Goal: Information Seeking & Learning: Learn about a topic

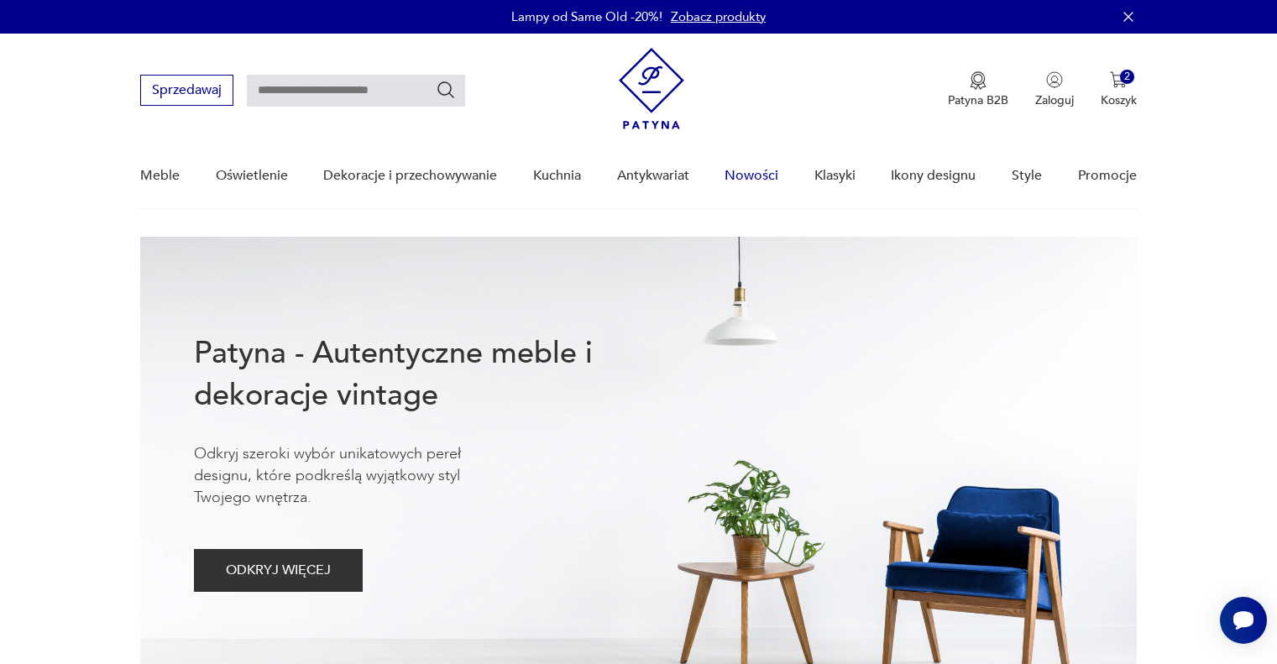
click at [764, 178] on link "Nowości" at bounding box center [752, 176] width 54 height 65
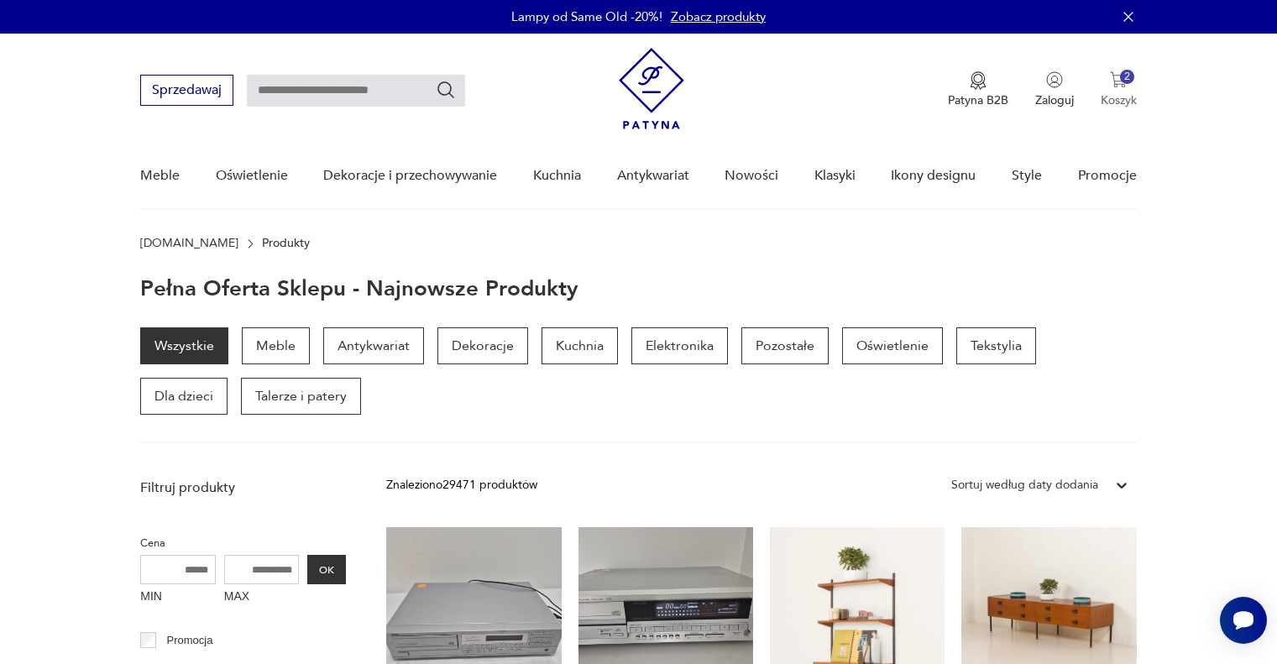
click at [1119, 90] on button "2 Koszyk" at bounding box center [1119, 89] width 36 height 37
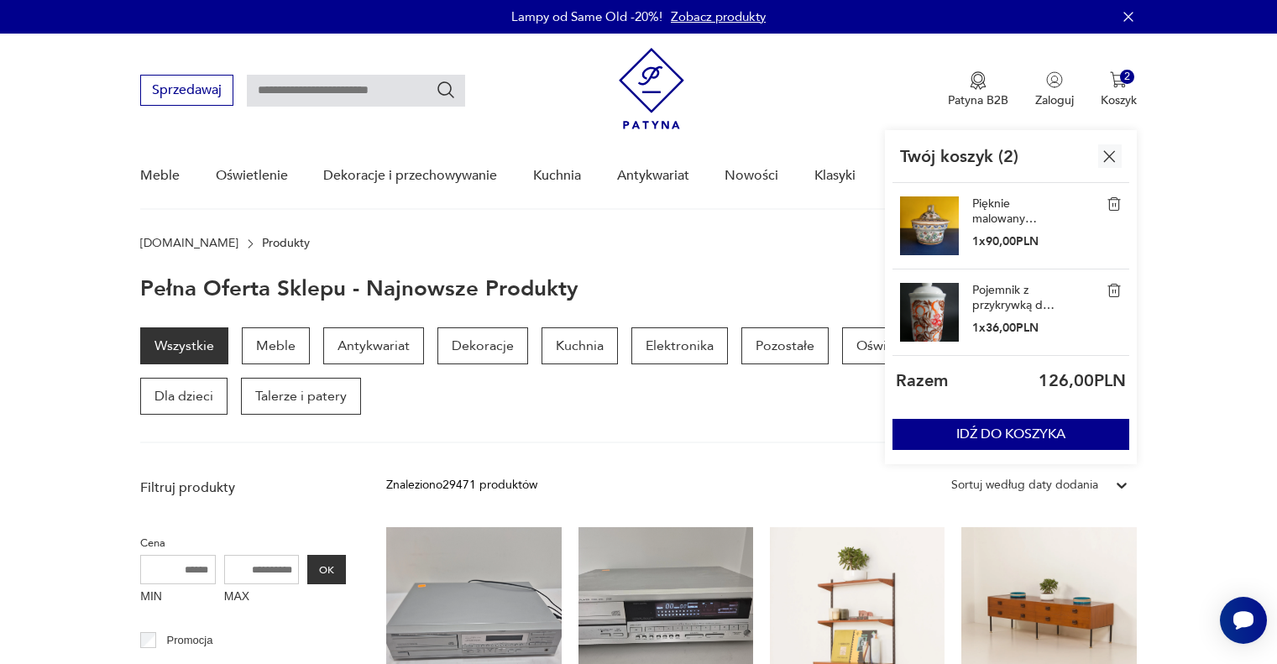
click at [819, 136] on nav "Sprzedawaj Patyna B2B Zaloguj 2 Koszyk Twój koszyk ( 2 ) Pięknie malowany pojem…" at bounding box center [638, 122] width 1277 height 176
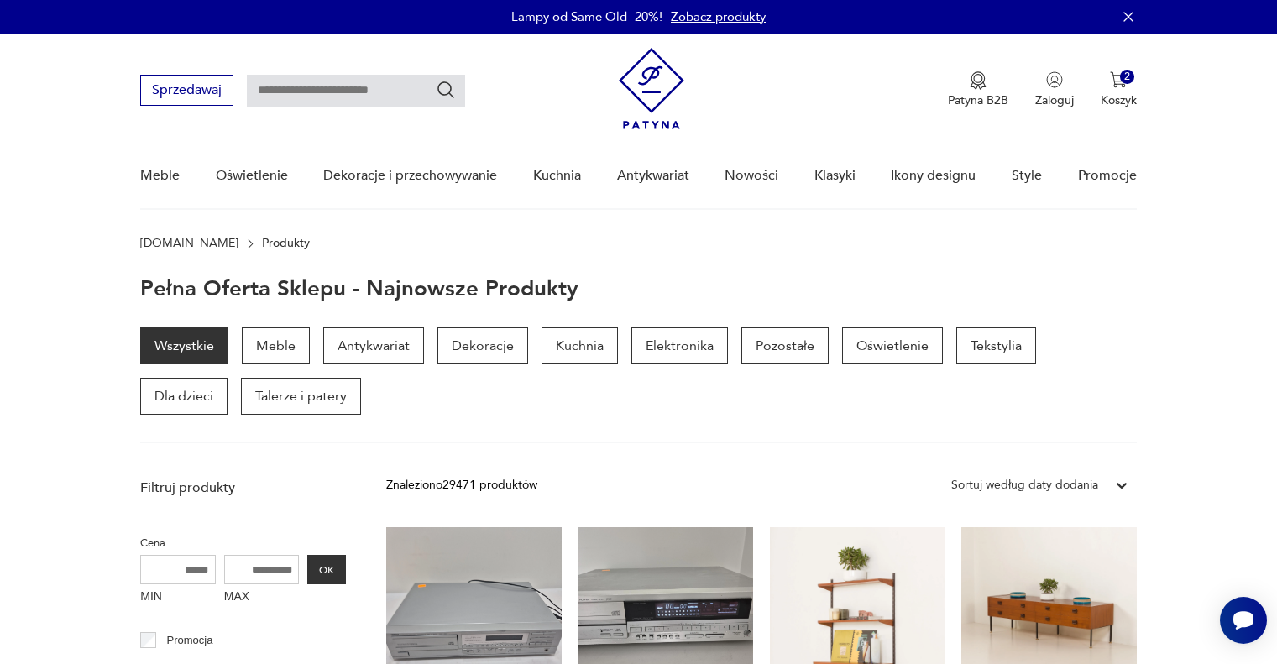
click at [328, 98] on input "text" at bounding box center [356, 91] width 218 height 32
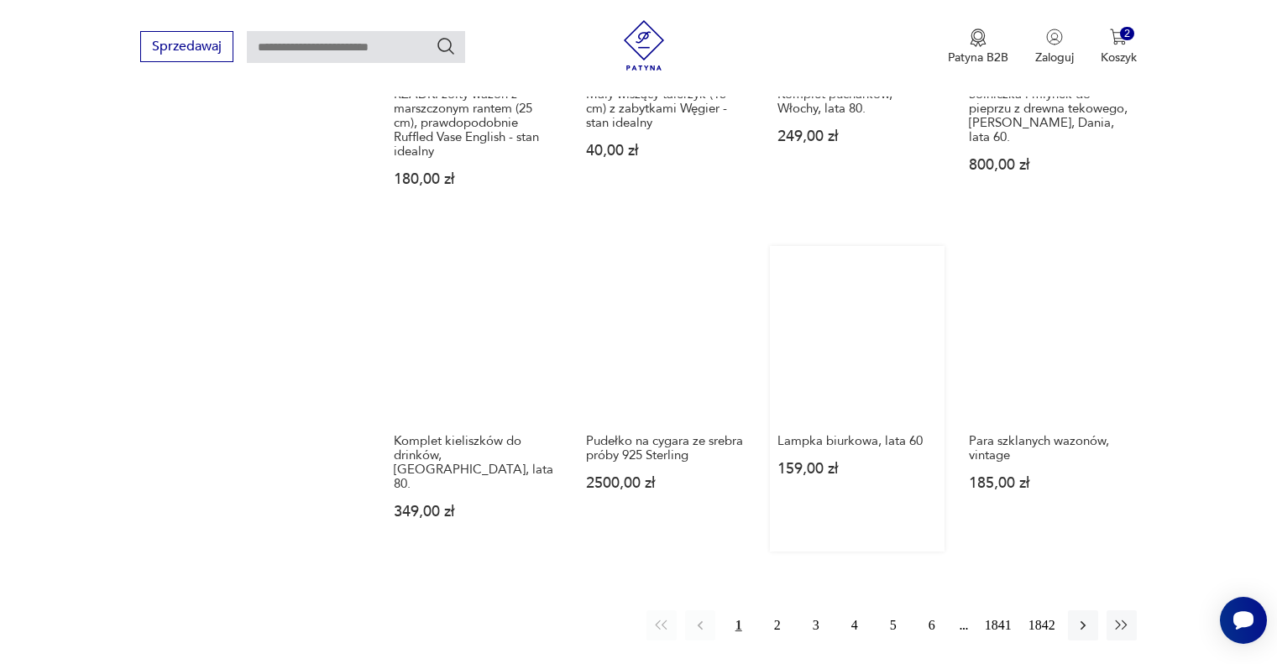
scroll to position [1763, 0]
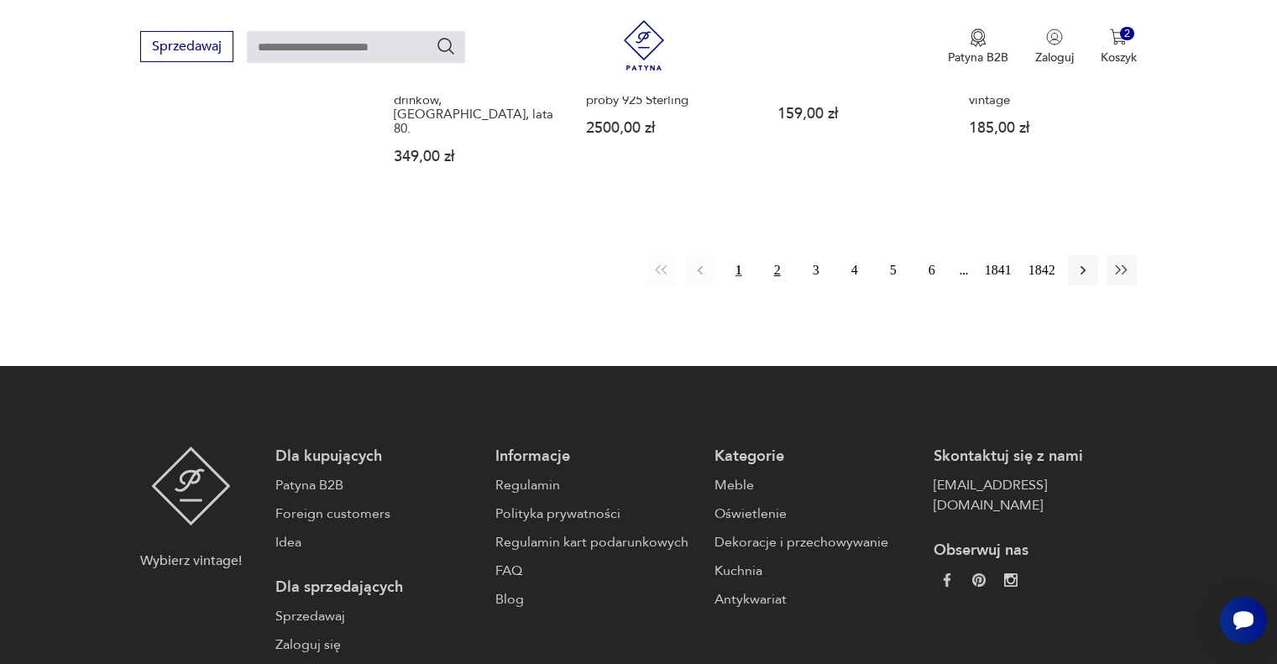
click at [772, 255] on button "2" at bounding box center [777, 270] width 30 height 30
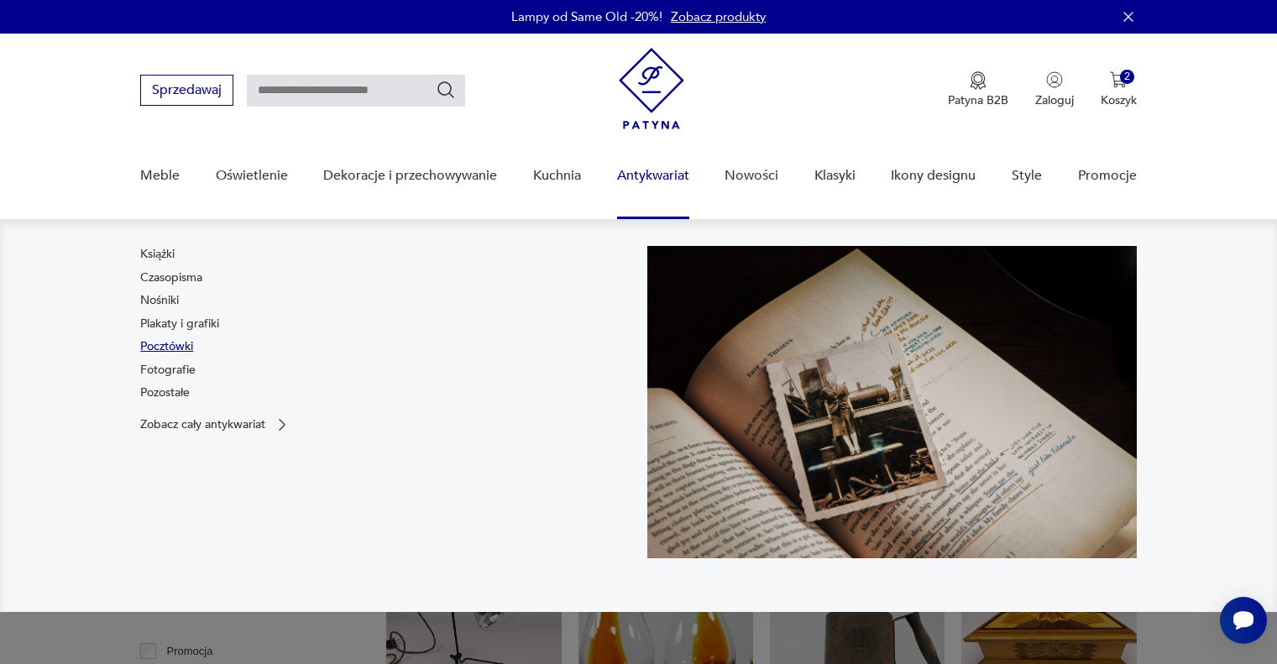
click at [179, 339] on link "Pocztówki" at bounding box center [166, 346] width 53 height 17
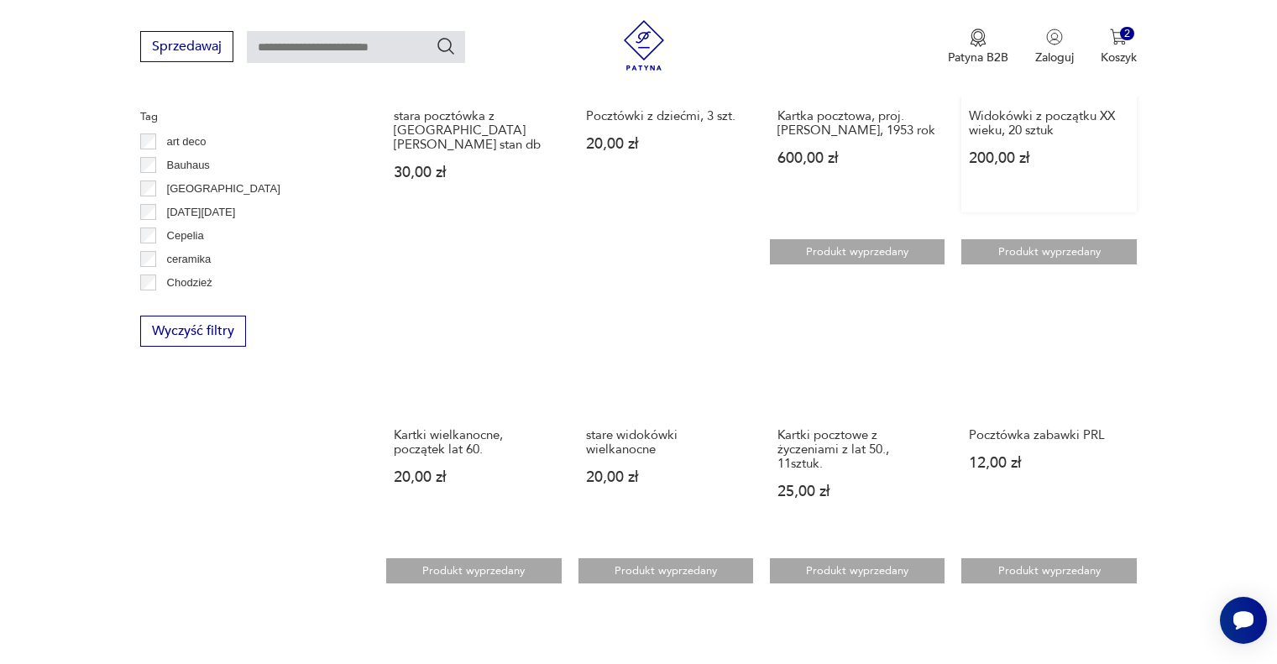
scroll to position [840, 0]
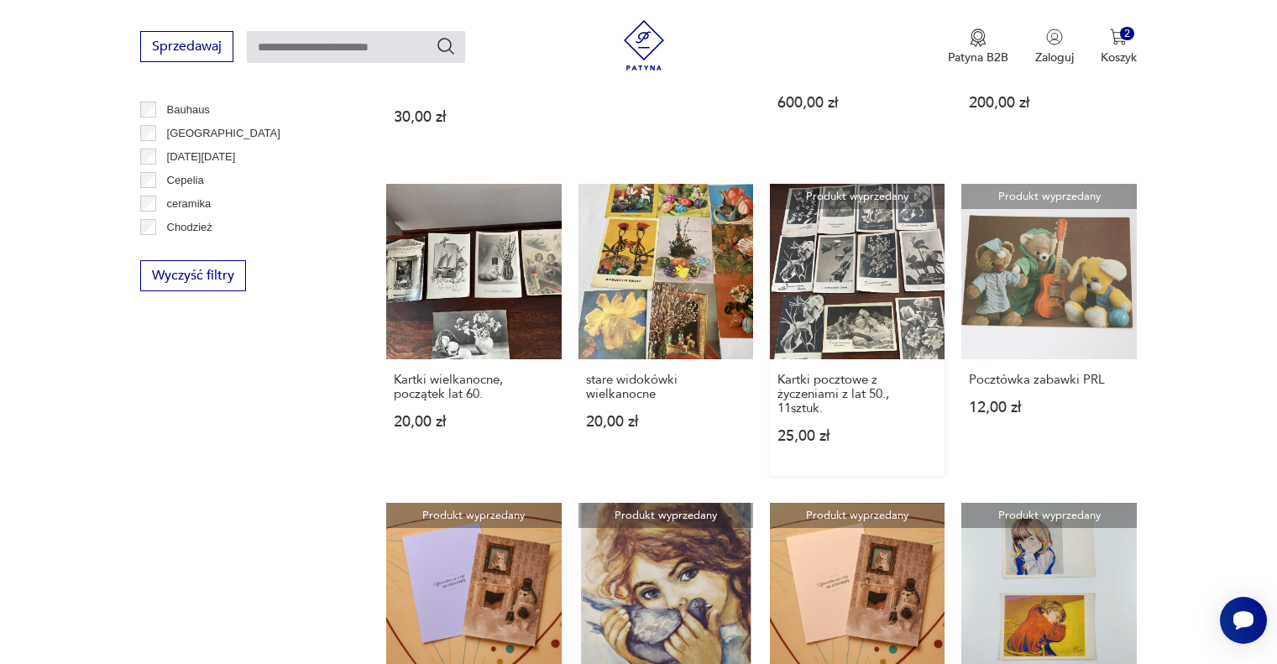
click at [856, 244] on link "Produkt wyprzedany Kartki pocztowe z życzeniami z lat 50., 11sztuk. 25,00 zł" at bounding box center [857, 329] width 175 height 291
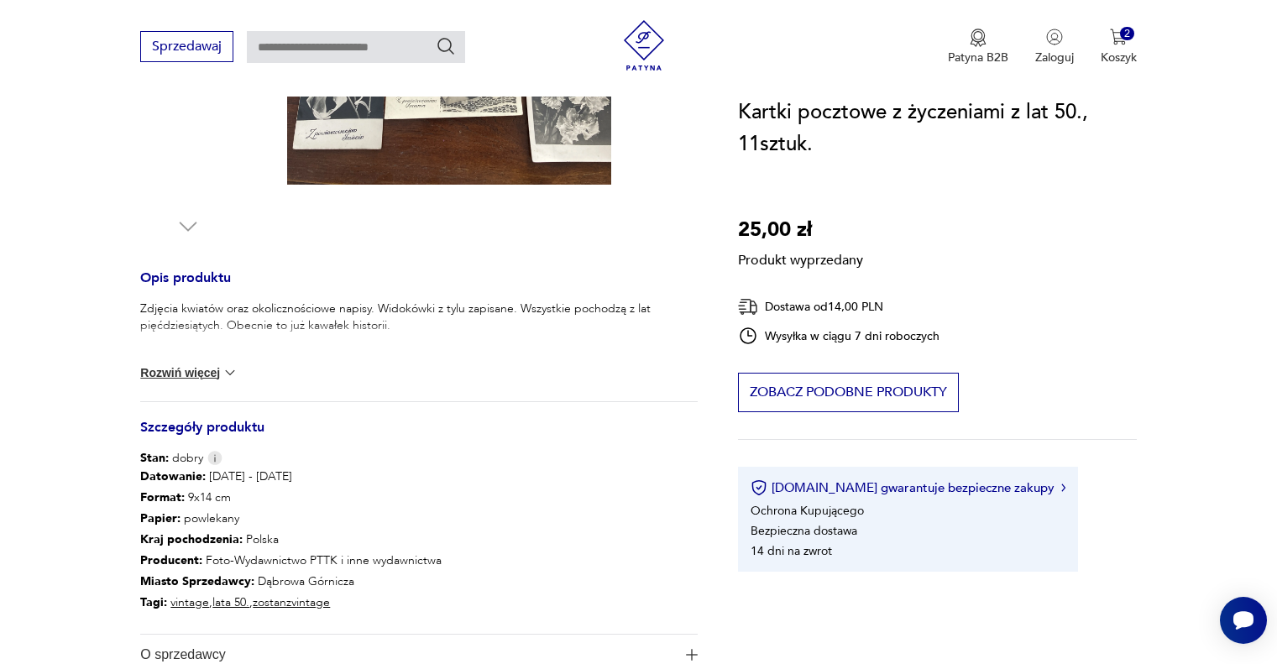
scroll to position [672, 0]
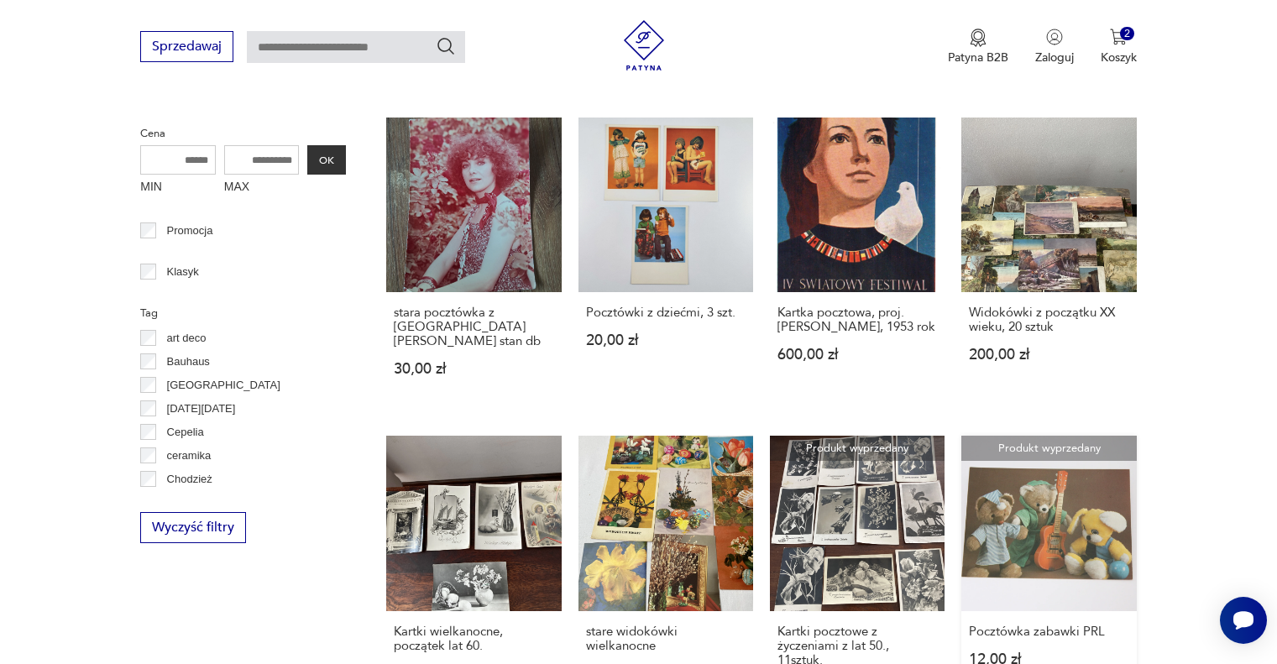
scroll to position [588, 0]
click at [459, 519] on link "Kartki wielkanocne, początek lat 60. 20,00 zł" at bounding box center [473, 581] width 175 height 291
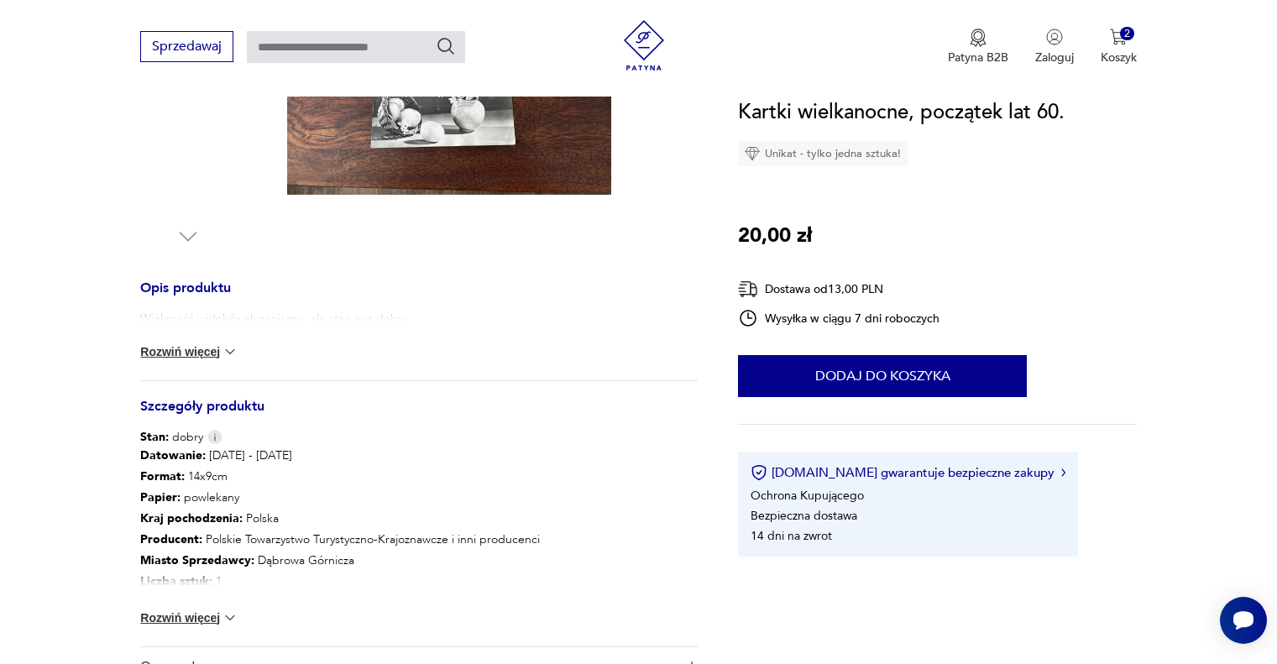
scroll to position [756, 0]
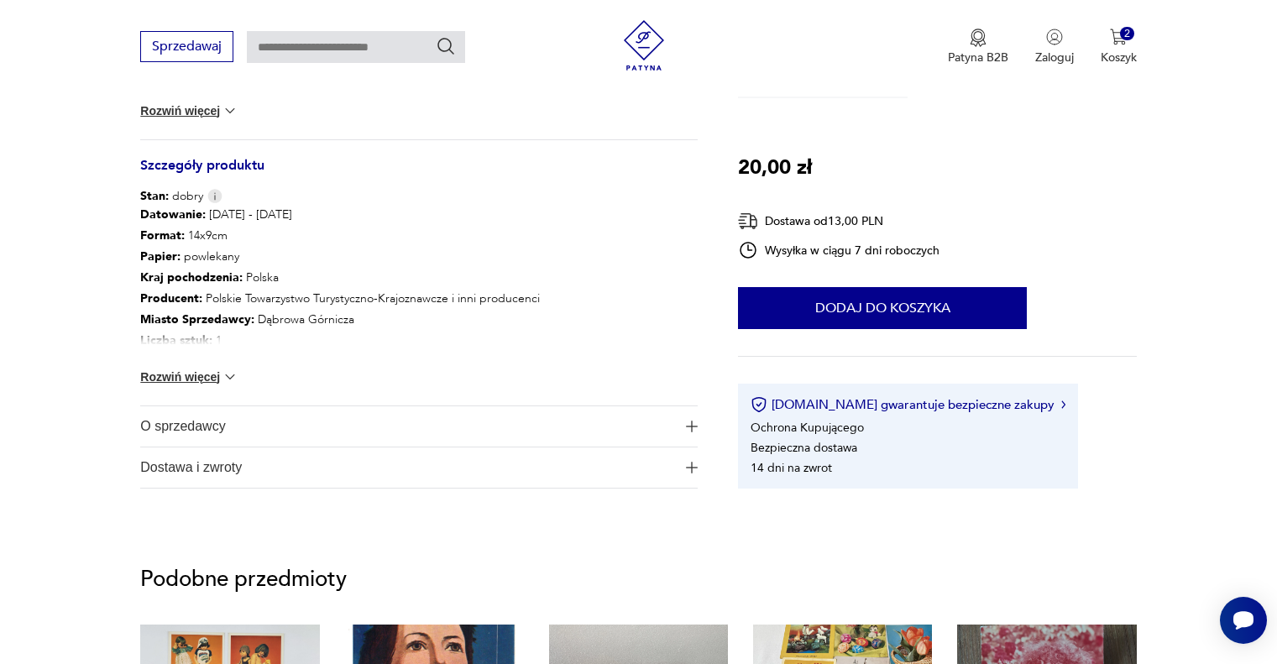
scroll to position [588, 0]
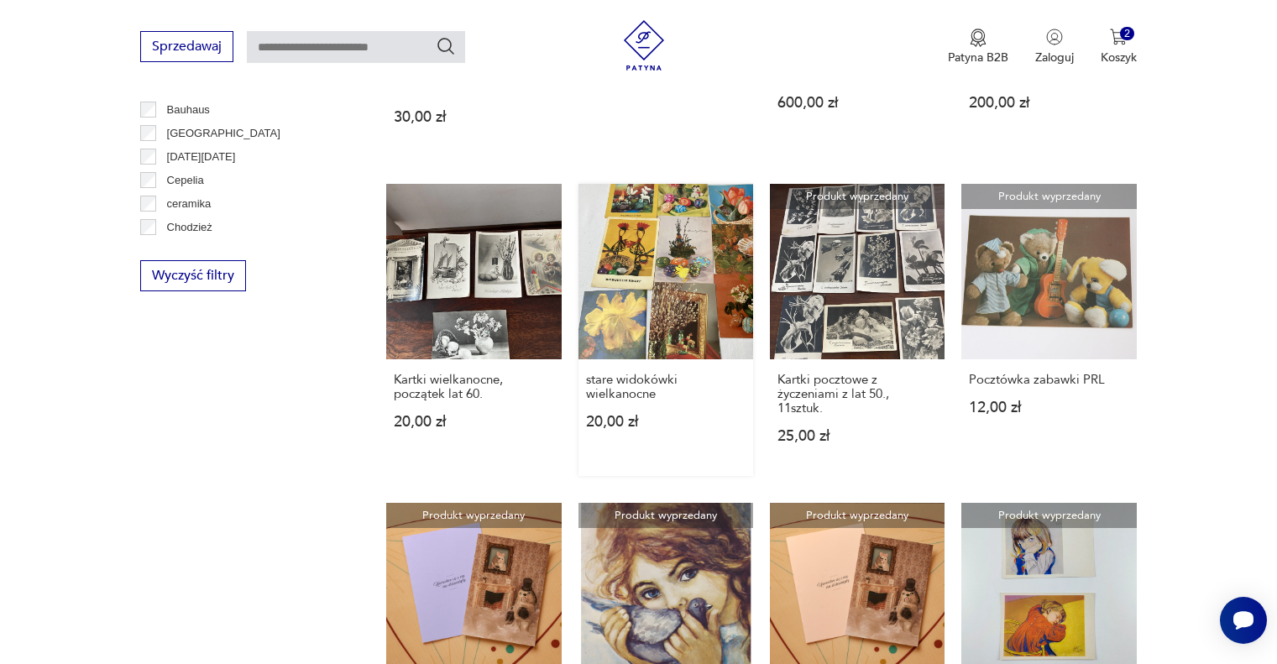
click at [695, 276] on link "stare widokówki wielkanocne 20,00 zł" at bounding box center [665, 329] width 175 height 291
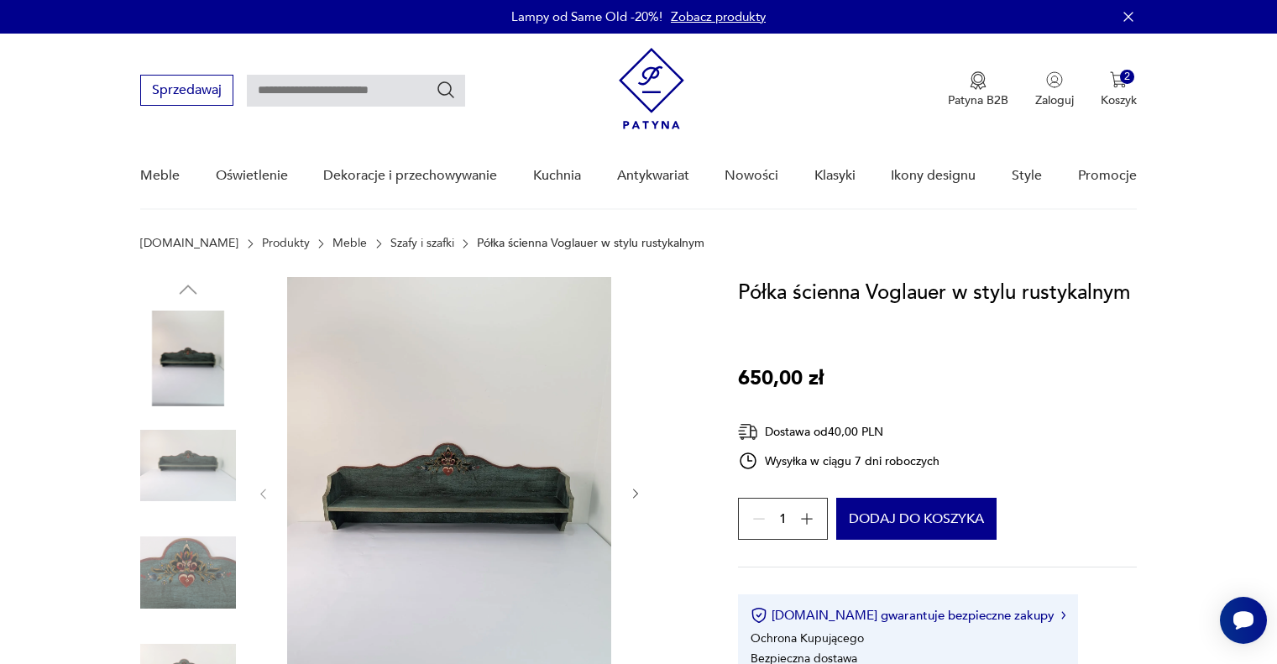
click at [390, 237] on link "Szafy i szafki" at bounding box center [422, 243] width 64 height 13
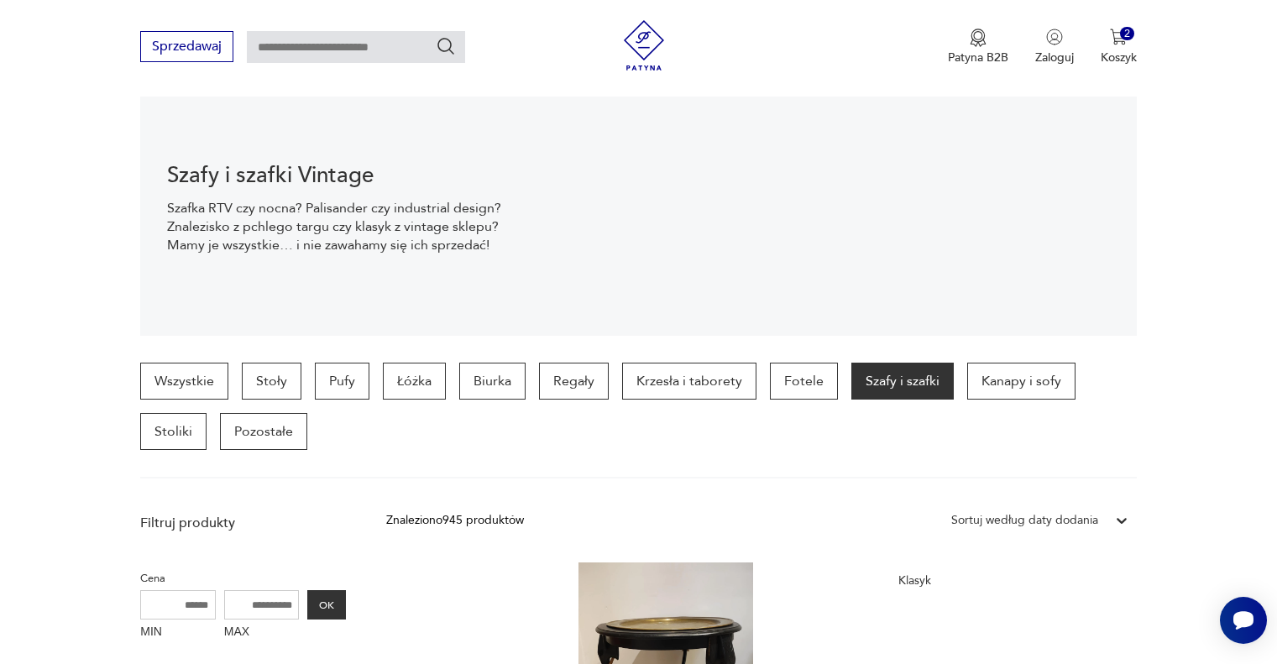
scroll to position [109, 0]
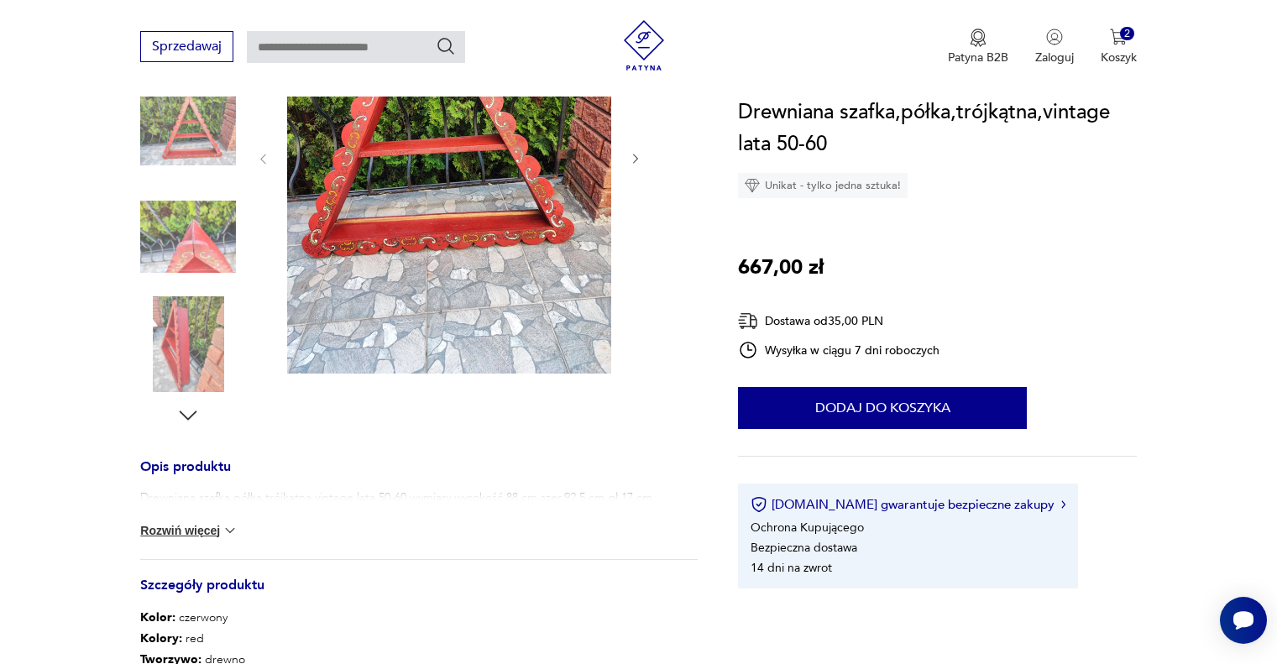
click at [197, 338] on img at bounding box center [188, 344] width 96 height 96
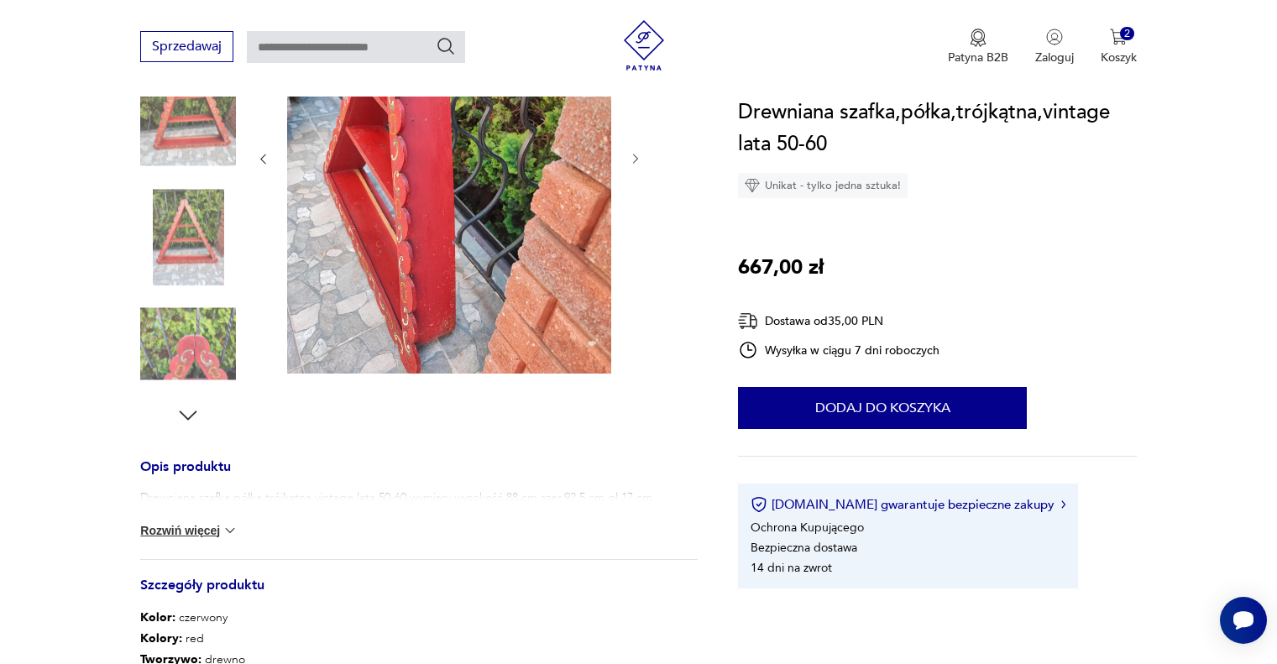
click at [196, 216] on img at bounding box center [188, 237] width 96 height 96
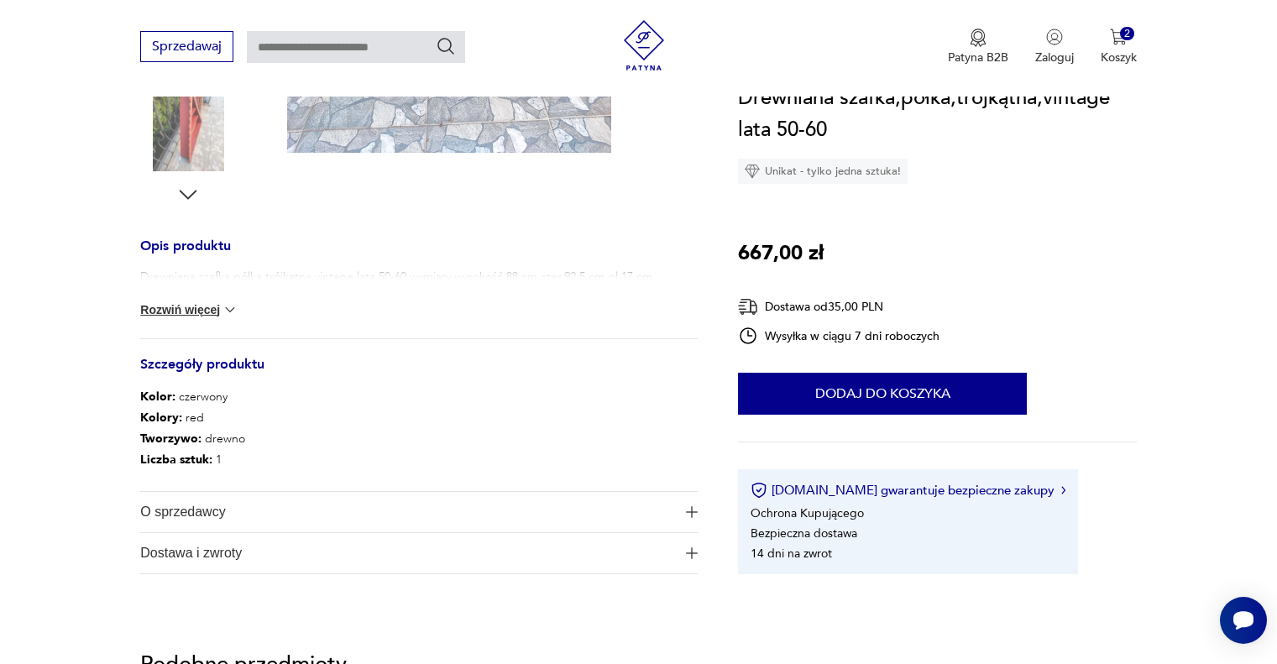
scroll to position [588, 0]
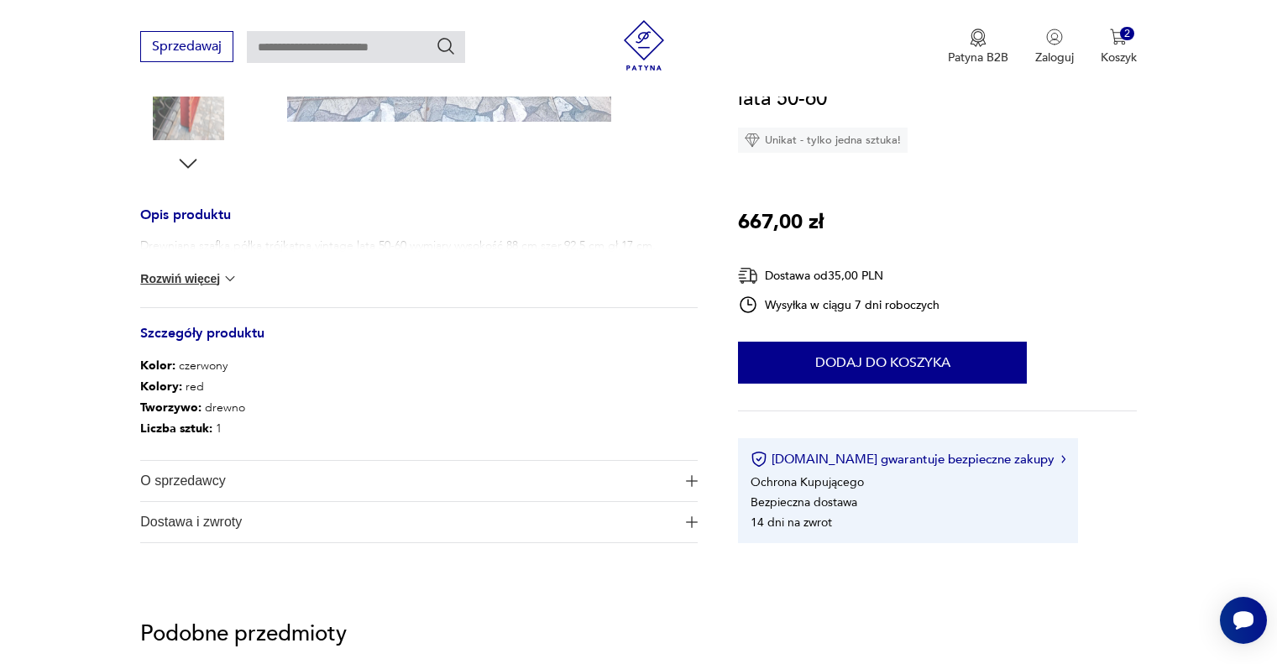
click at [395, 264] on div "Drewniana szafka,półka,trójkątna,vintage lata 50-60,wymiary wysokość 88 cm.szer…" at bounding box center [418, 273] width 557 height 70
click at [176, 269] on div "Drewniana szafka,półka,trójkątna,vintage lata 50-60,wymiary wysokość 88 cm.szer…" at bounding box center [418, 273] width 557 height 70
click at [181, 277] on button "Rozwiń więcej" at bounding box center [188, 278] width 97 height 17
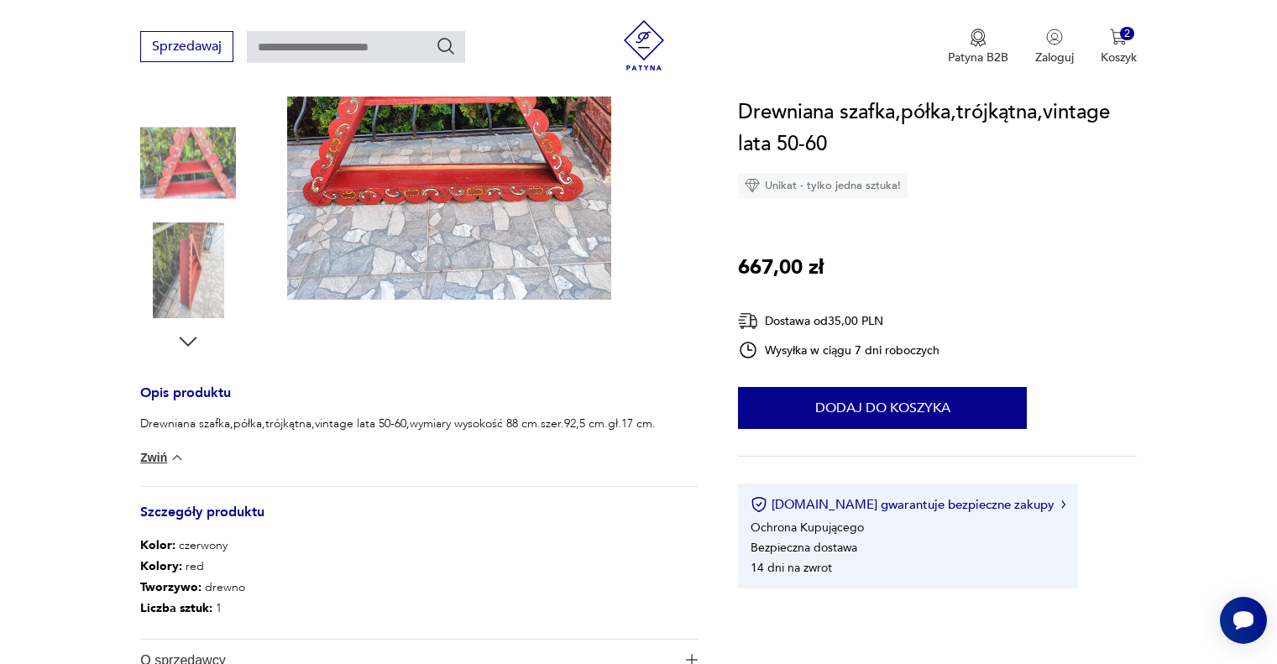
scroll to position [168, 0]
